Goal: Transaction & Acquisition: Purchase product/service

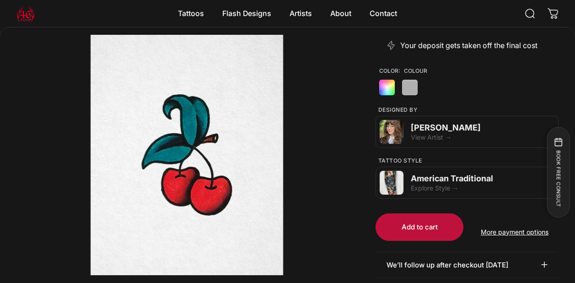
scroll to position [309, 0]
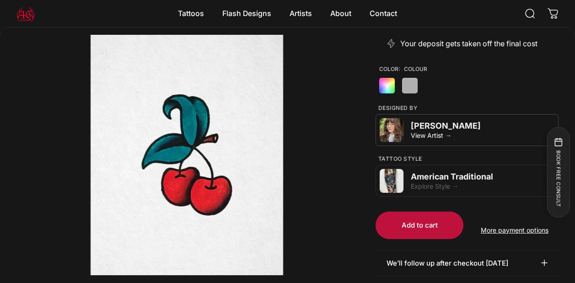
click at [437, 123] on div "[PERSON_NAME]" at bounding box center [483, 126] width 144 height 10
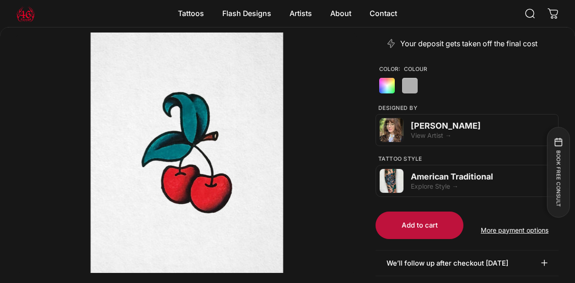
scroll to position [310, 0]
